Goal: Information Seeking & Learning: Learn about a topic

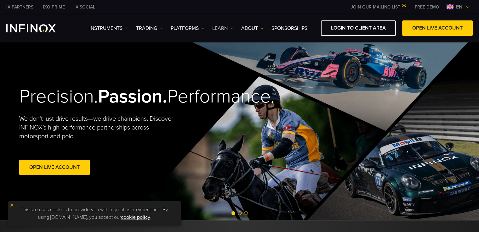
click at [232, 28] on img at bounding box center [231, 28] width 3 height 3
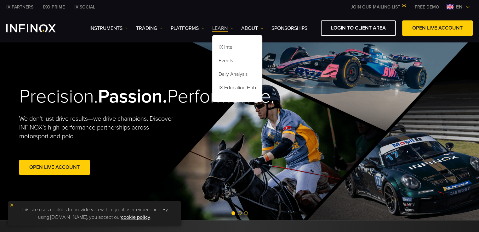
click at [232, 28] on img at bounding box center [231, 28] width 3 height 3
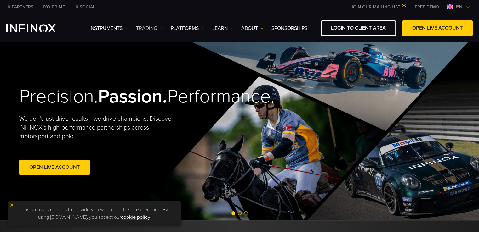
click at [161, 28] on img at bounding box center [161, 28] width 3 height 3
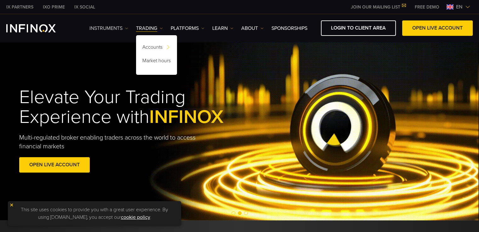
click at [126, 28] on img at bounding box center [126, 28] width 3 height 3
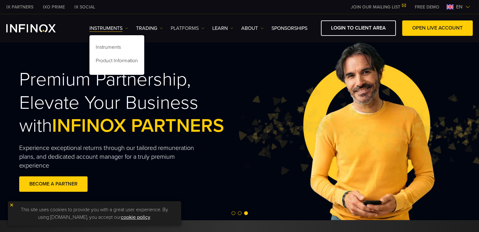
click at [203, 27] on img at bounding box center [202, 28] width 3 height 3
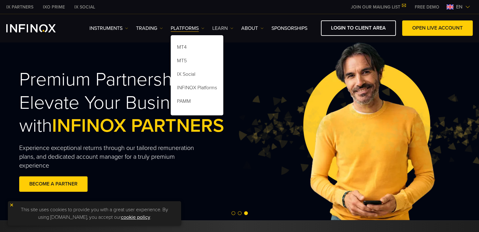
click at [232, 27] on img at bounding box center [231, 28] width 3 height 3
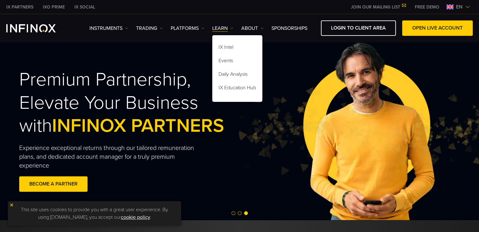
click at [290, 61] on div "Premium Partnership, Elevate Your Business with INFINOX PARTNERS Experience exc…" at bounding box center [239, 131] width 453 height 179
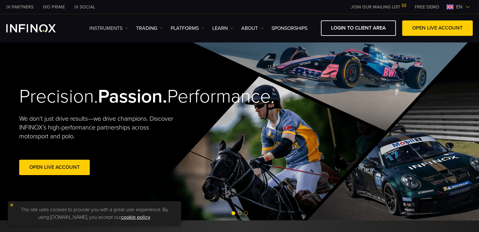
click at [126, 28] on img at bounding box center [126, 28] width 3 height 3
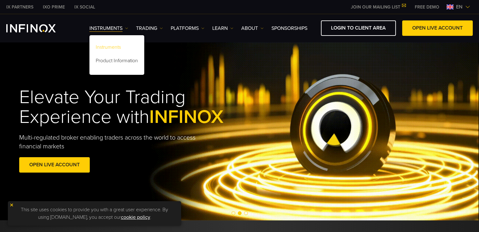
click at [115, 46] on link "Instruments" at bounding box center [116, 49] width 55 height 14
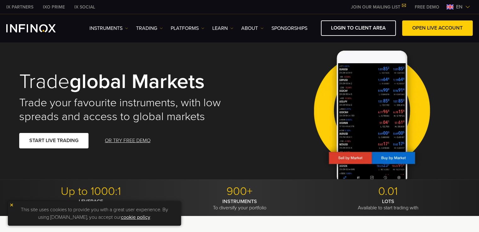
click at [13, 204] on img at bounding box center [11, 205] width 4 height 4
